Goal: Find specific page/section

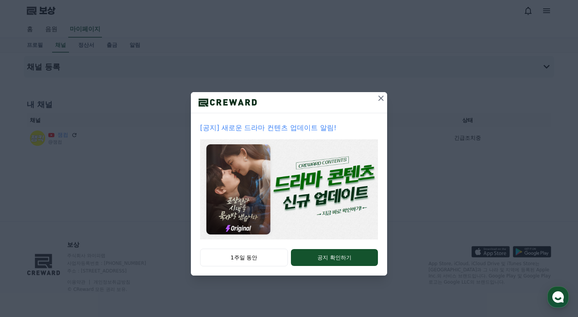
click at [383, 100] on icon at bounding box center [380, 97] width 9 height 9
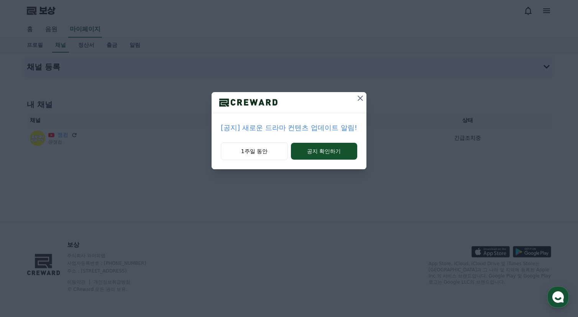
click at [383, 96] on div "[공지] 새로운 드라마 컨텐츠 업데이트 알림! 1주일 동안 공지 확인하기" at bounding box center [289, 90] width 578 height 181
click at [354, 96] on button at bounding box center [360, 98] width 12 height 12
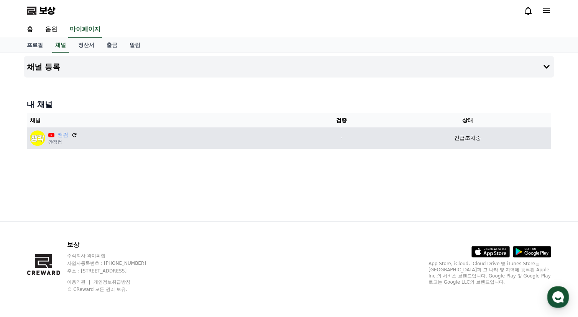
click at [457, 141] on font "긴급조치중" at bounding box center [467, 137] width 27 height 6
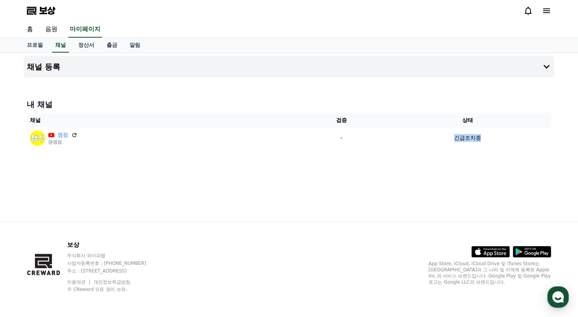
click at [325, 190] on div "채널 등록 내 채널 채널 검증 상태 잼컴 @잼컴 - 긴급조치중" at bounding box center [289, 137] width 536 height 168
drag, startPoint x: 93, startPoint y: 0, endPoint x: 307, endPoint y: 190, distance: 286.6
click at [307, 190] on div "채널 등록 내 채널 채널 검증 상태 잼컴 @잼컴 - 긴급조치중" at bounding box center [289, 137] width 536 height 168
